Goal: Check status: Check status

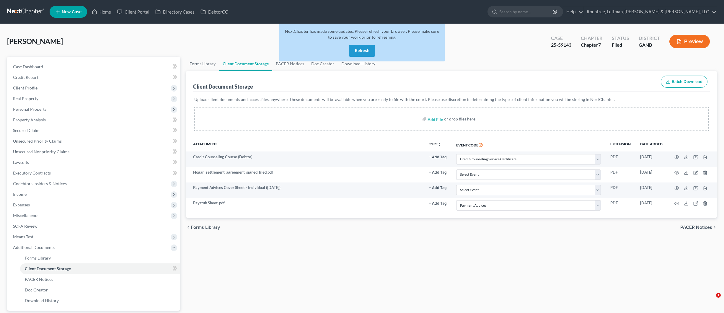
select select "5"
select select "35"
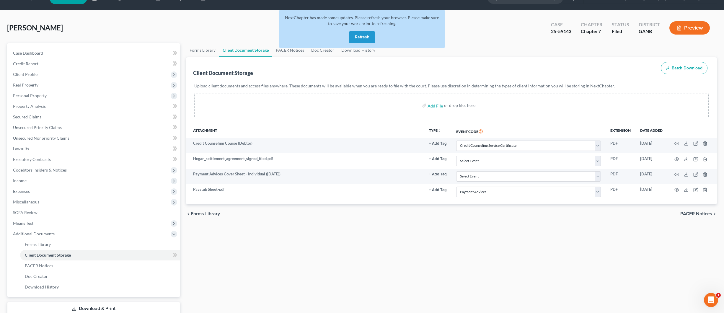
click at [364, 38] on button "Refresh" at bounding box center [362, 37] width 26 height 12
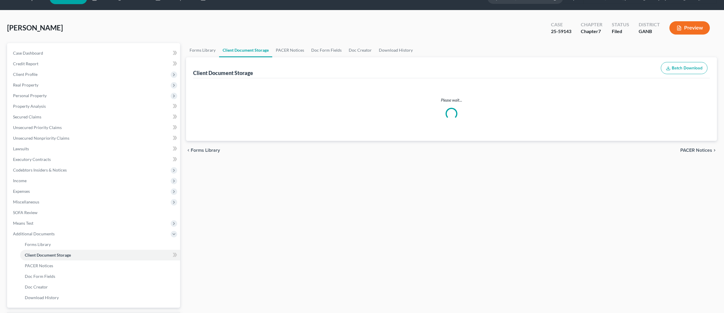
scroll to position [14, 0]
select select "5"
select select "35"
